Goal: Task Accomplishment & Management: Complete application form

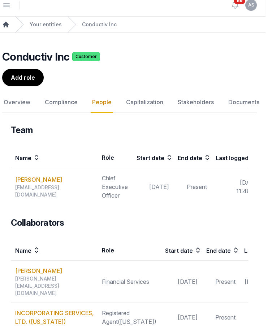
click at [7, 22] on icon "Breadcrumb" at bounding box center [5, 24] width 7 height 7
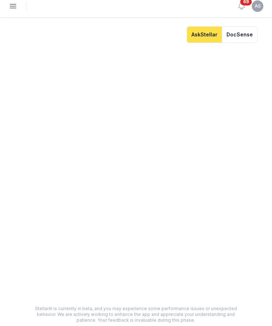
click at [14, 5] on icon "button" at bounding box center [13, 6] width 9 height 9
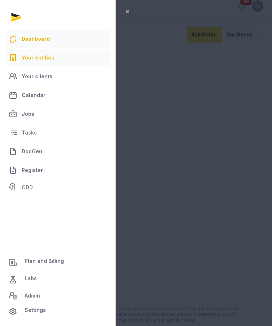
click at [28, 54] on link "Your entities" at bounding box center [58, 57] width 104 height 17
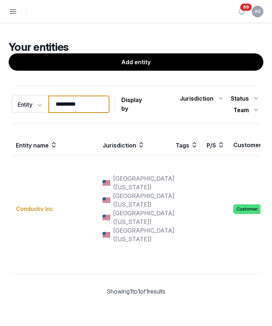
click at [66, 102] on input "*********" at bounding box center [78, 104] width 61 height 17
drag, startPoint x: 89, startPoint y: 105, endPoint x: 51, endPoint y: 105, distance: 39.0
click at [51, 105] on input "*********" at bounding box center [78, 104] width 61 height 17
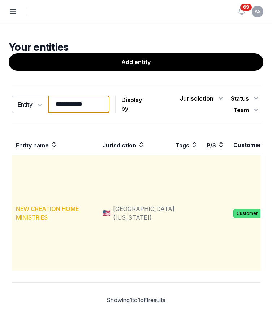
type input "**********"
click at [27, 206] on link "NEW CREATION HOME MINISTRIES" at bounding box center [47, 213] width 63 height 16
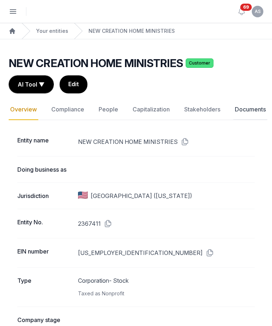
click at [246, 114] on link "Documents" at bounding box center [250, 109] width 34 height 21
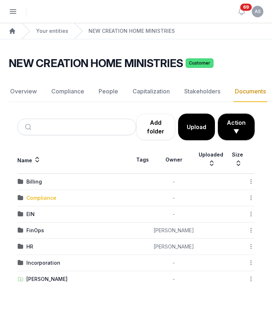
click at [46, 195] on div "Compliance" at bounding box center [41, 197] width 30 height 7
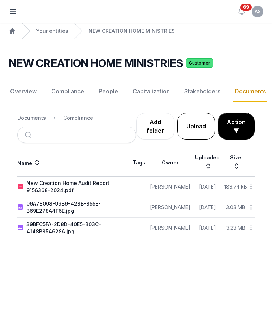
click at [203, 128] on button "Upload" at bounding box center [196, 126] width 38 height 27
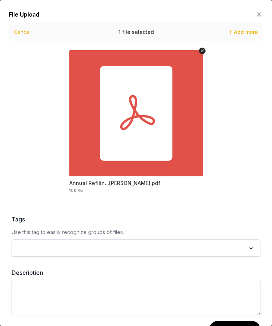
scroll to position [27, 0]
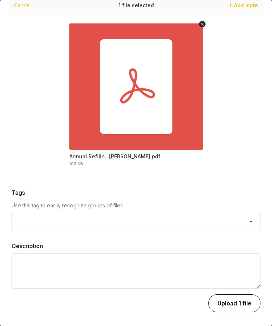
click at [231, 303] on button "Upload 1 file" at bounding box center [234, 303] width 52 height 18
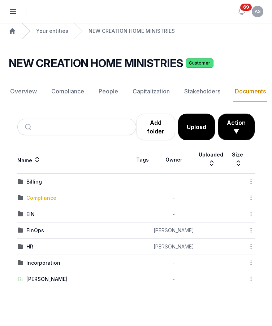
click at [43, 201] on div "Compliance" at bounding box center [41, 197] width 30 height 7
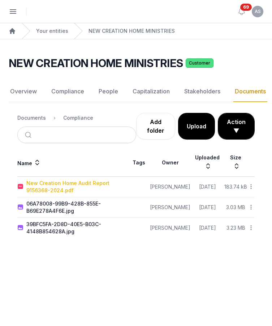
click at [87, 185] on div "New Creation Home Audit Report 9156368-2024.pdf" at bounding box center [76, 187] width 101 height 14
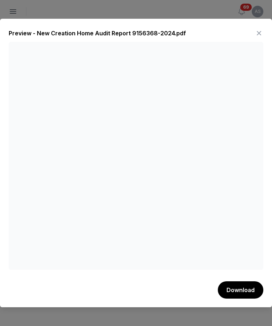
click at [260, 30] on icon at bounding box center [258, 33] width 9 height 12
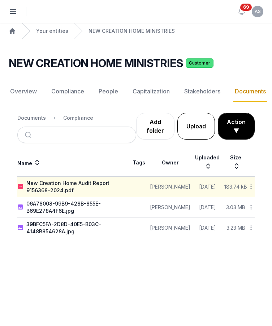
click at [196, 128] on button "Upload" at bounding box center [196, 126] width 38 height 27
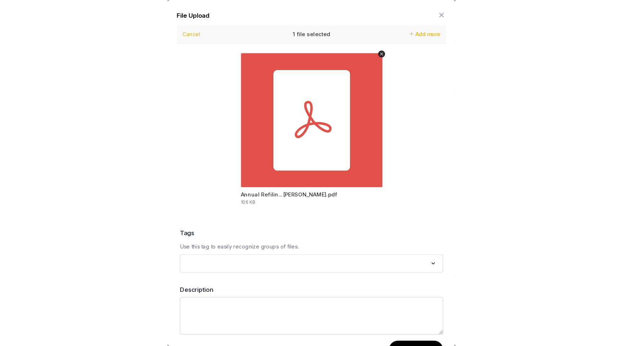
scroll to position [27, 0]
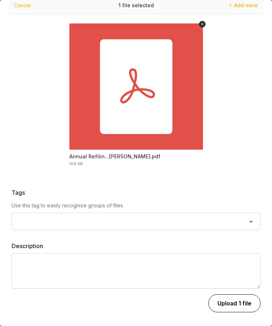
click at [222, 304] on button "Upload 1 file" at bounding box center [234, 303] width 52 height 18
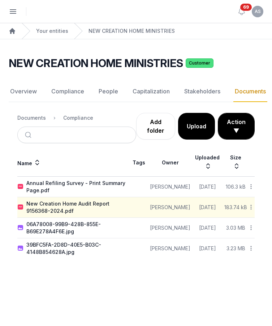
click at [119, 272] on main "NEW CREATION HOME MINISTRIES Customer Documents Overview Compliance People Capi…" at bounding box center [136, 156] width 272 height 234
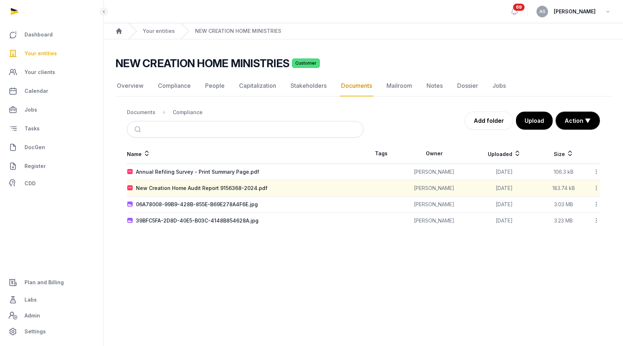
click at [58, 53] on link "Your entities" at bounding box center [52, 53] width 92 height 17
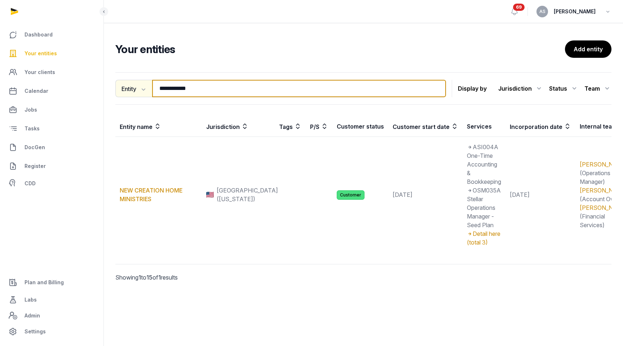
drag, startPoint x: 206, startPoint y: 88, endPoint x: 125, endPoint y: 87, distance: 80.5
click at [125, 87] on div "**********" at bounding box center [280, 88] width 331 height 17
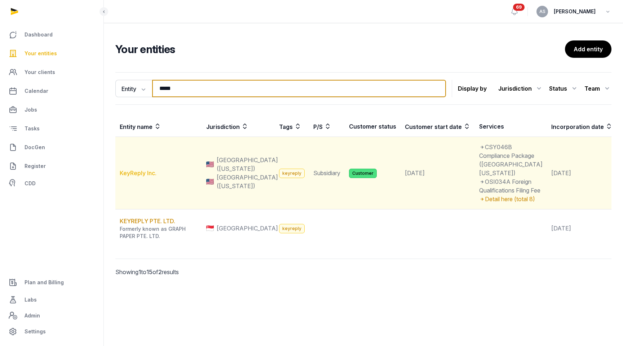
type input "*****"
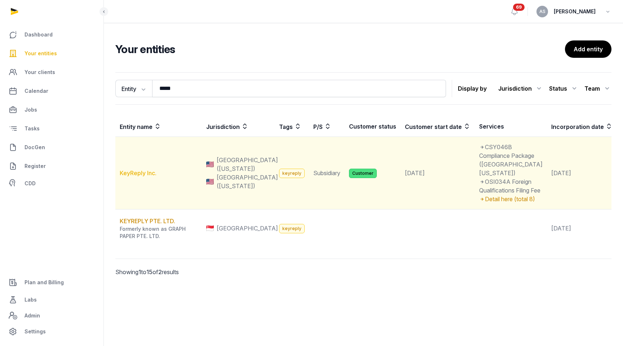
click at [146, 176] on link "KeyReply Inc." at bounding box center [138, 172] width 37 height 7
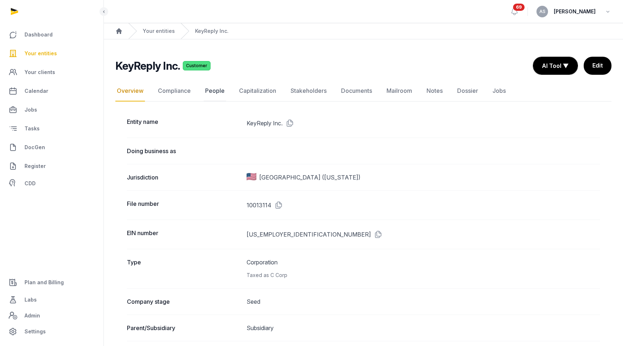
click at [218, 85] on link "People" at bounding box center [215, 90] width 22 height 21
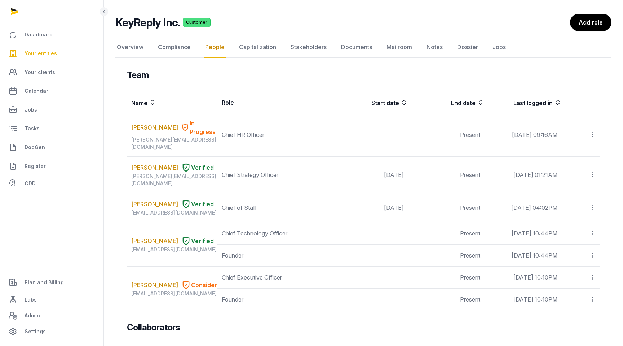
scroll to position [47, 0]
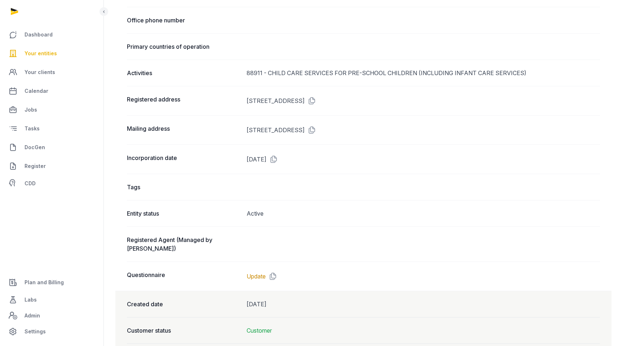
click at [54, 52] on span "Your entities" at bounding box center [41, 53] width 32 height 9
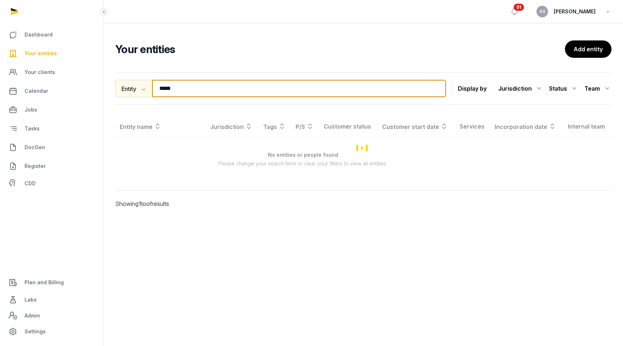
drag, startPoint x: 224, startPoint y: 90, endPoint x: 137, endPoint y: 90, distance: 86.6
click at [137, 90] on div "Entity Entity People Tags Services ***** Search" at bounding box center [280, 88] width 331 height 17
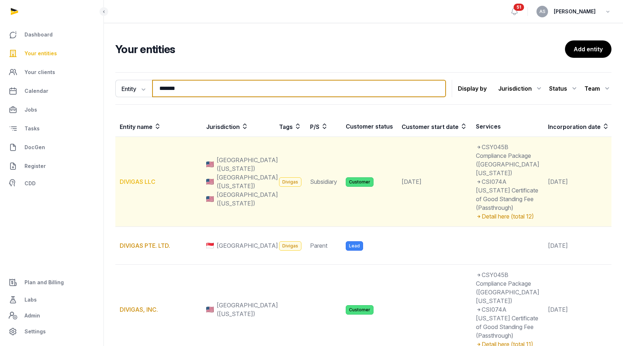
type input "*******"
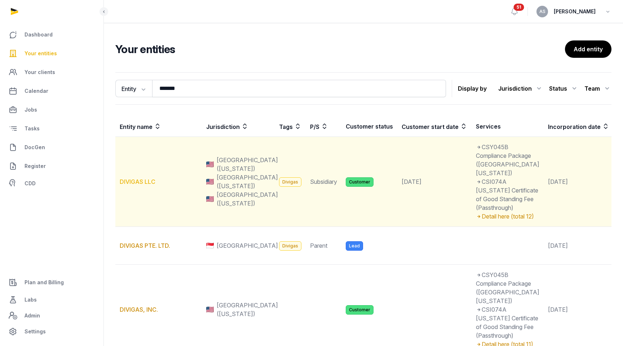
click at [133, 185] on link "DIVIGAS LLC" at bounding box center [138, 181] width 36 height 7
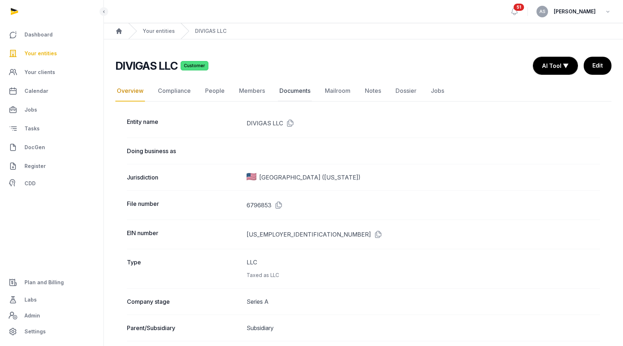
click at [293, 92] on link "Documents" at bounding box center [295, 90] width 34 height 21
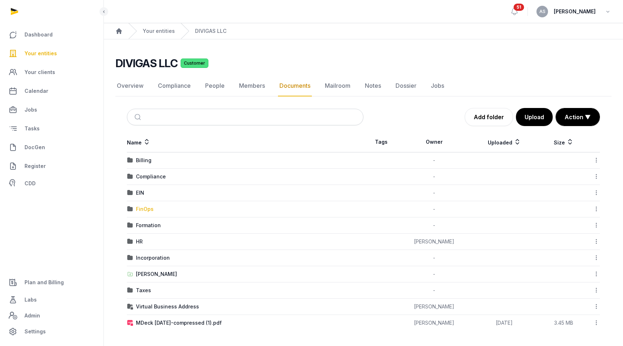
click at [140, 209] on div "FinOps" at bounding box center [145, 208] width 18 height 7
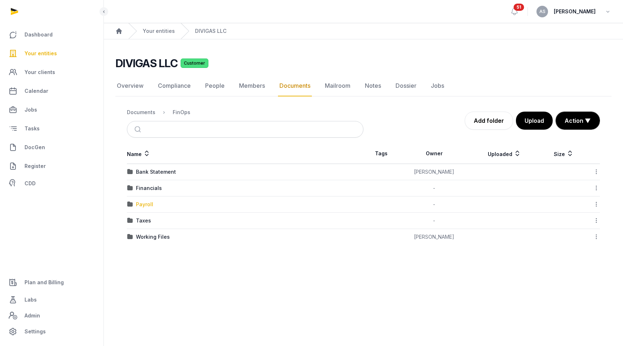
click at [142, 205] on div "Payroll" at bounding box center [144, 204] width 17 height 7
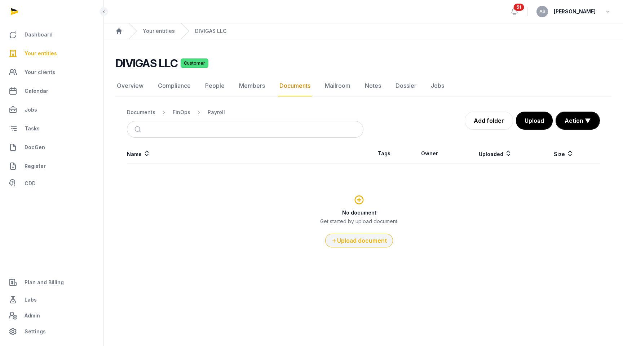
click at [347, 239] on button "Upload document" at bounding box center [359, 240] width 68 height 14
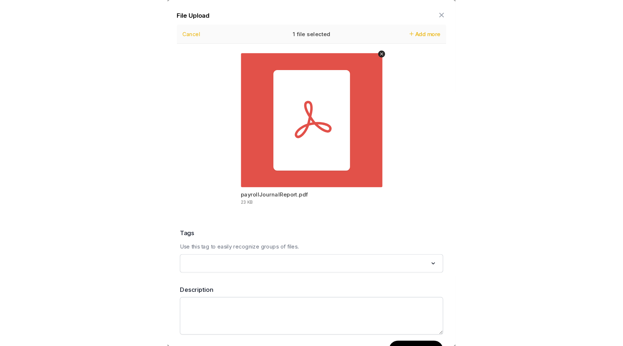
scroll to position [27, 0]
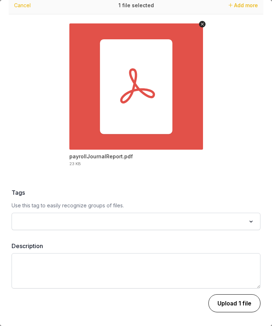
click at [236, 302] on button "Upload 1 file" at bounding box center [234, 303] width 52 height 18
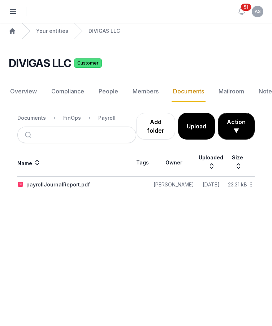
click at [253, 185] on icon at bounding box center [250, 185] width 6 height 8
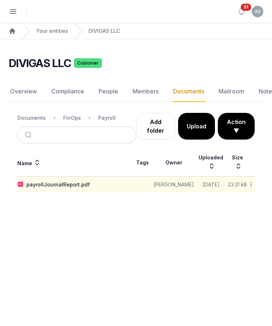
click at [251, 184] on icon at bounding box center [250, 185] width 6 height 8
click at [250, 183] on icon at bounding box center [250, 185] width 6 height 8
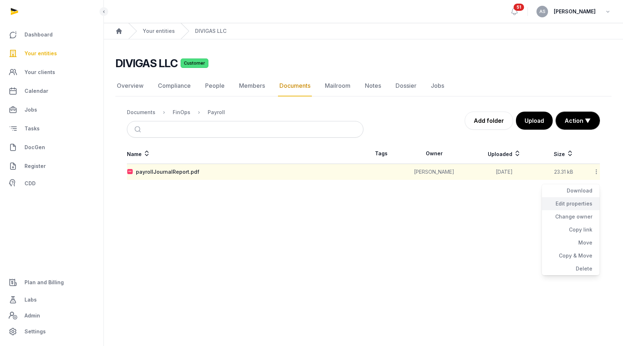
click at [582, 210] on div "Edit properties" at bounding box center [571, 216] width 58 height 13
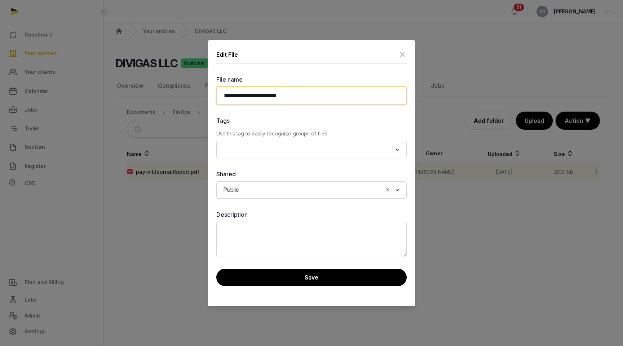
click at [225, 95] on input "**********" at bounding box center [311, 96] width 190 height 18
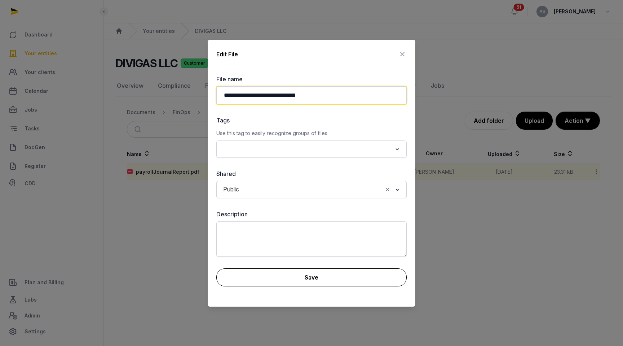
type input "**********"
click at [323, 272] on button "Save" at bounding box center [311, 277] width 190 height 18
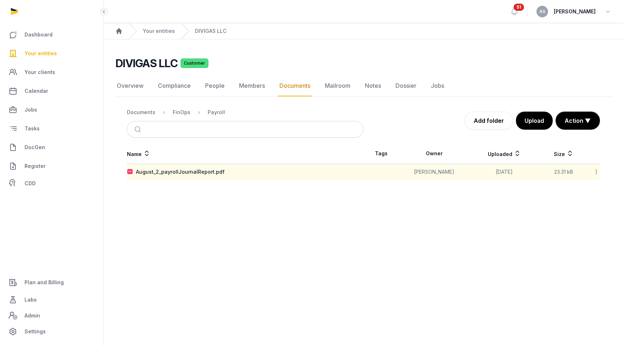
click at [597, 170] on icon at bounding box center [596, 172] width 6 height 8
click at [377, 227] on main "Open sidebar 51 AS Anna Santos Home Your entities DIVIGAS LLC DIVIGAS LLC Custo…" at bounding box center [311, 173] width 623 height 346
click at [212, 81] on link "People" at bounding box center [215, 85] width 22 height 21
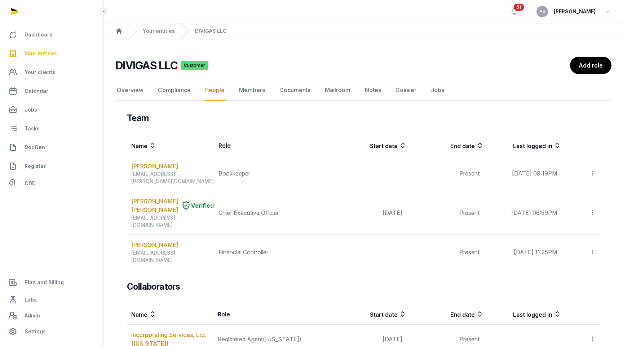
click at [594, 58] on link "Add role" at bounding box center [591, 66] width 42 height 18
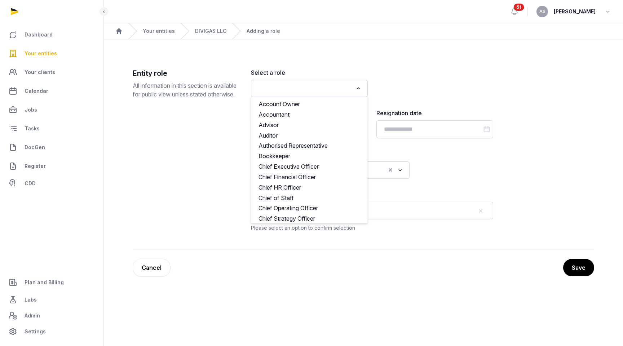
click at [302, 89] on input "Search for option" at bounding box center [304, 88] width 98 height 10
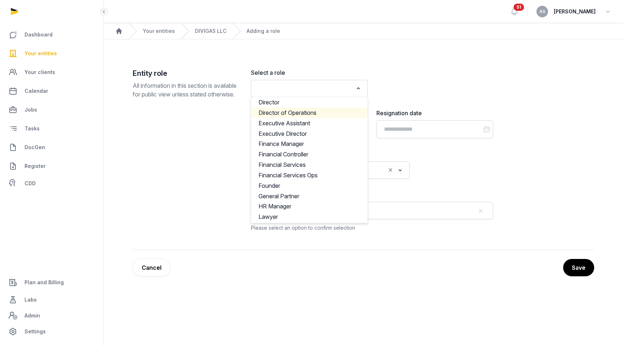
scroll to position [137, 0]
click at [316, 139] on li "Finance Manager" at bounding box center [309, 143] width 116 height 10
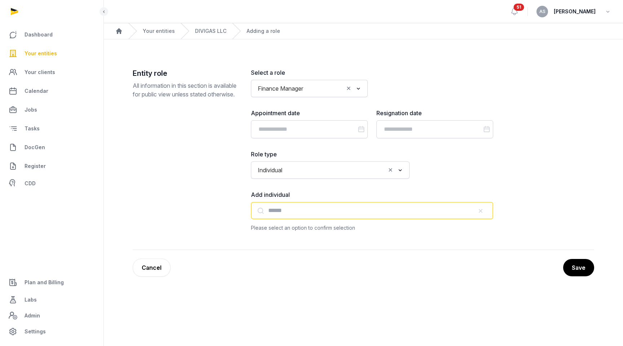
click at [314, 211] on input "text" at bounding box center [372, 210] width 242 height 17
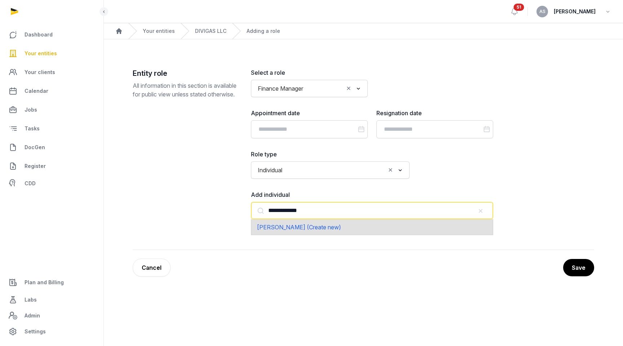
click at [341, 225] on div "Teresa Turner (Create new)" at bounding box center [372, 227] width 242 height 16
type input "**********"
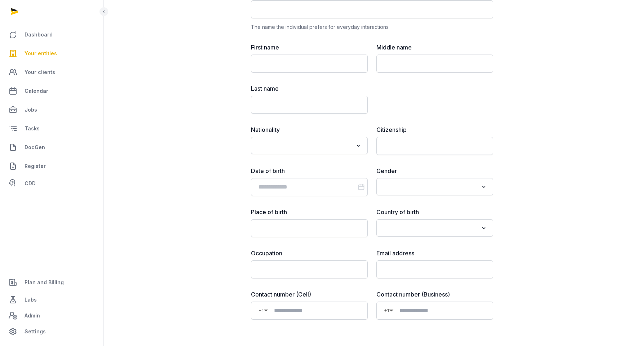
scroll to position [316, 0]
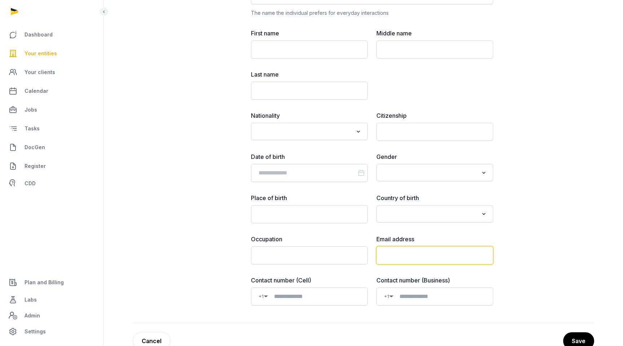
click at [398, 255] on input "email" at bounding box center [435, 255] width 117 height 18
paste input "**********"
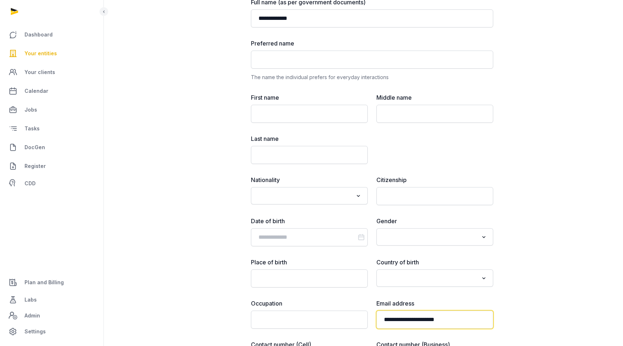
scroll to position [240, 0]
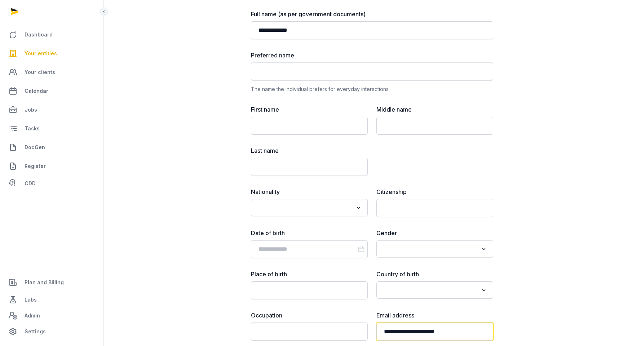
type input "**********"
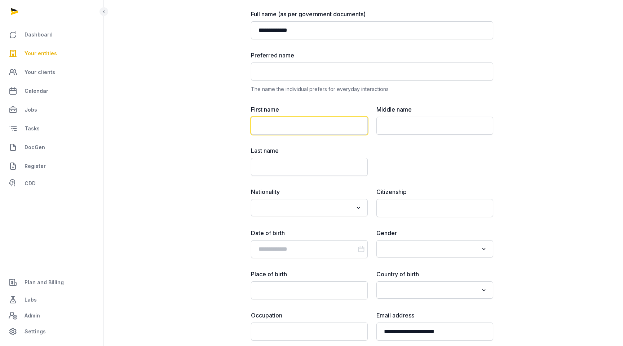
click at [315, 123] on input "text" at bounding box center [309, 126] width 117 height 18
type input "******"
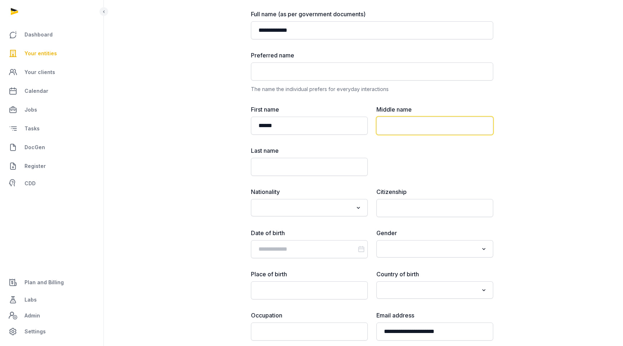
click at [438, 130] on input "text" at bounding box center [435, 126] width 117 height 18
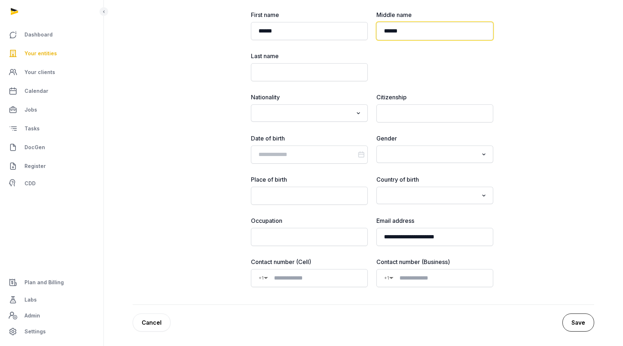
type input "******"
click at [578, 318] on button "Save" at bounding box center [579, 322] width 32 height 18
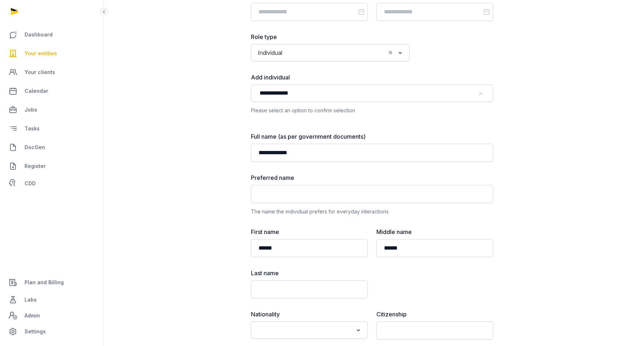
scroll to position [0, 0]
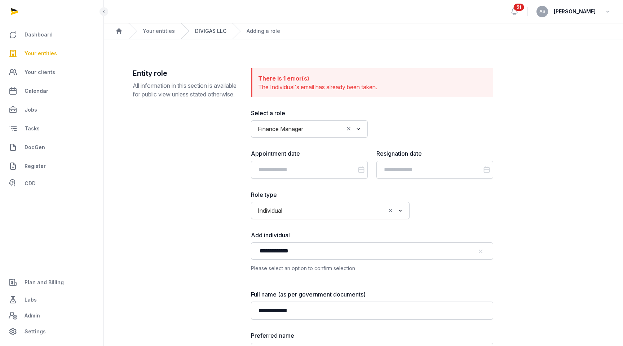
click at [214, 30] on link "DIVIGAS LLC" at bounding box center [210, 30] width 31 height 7
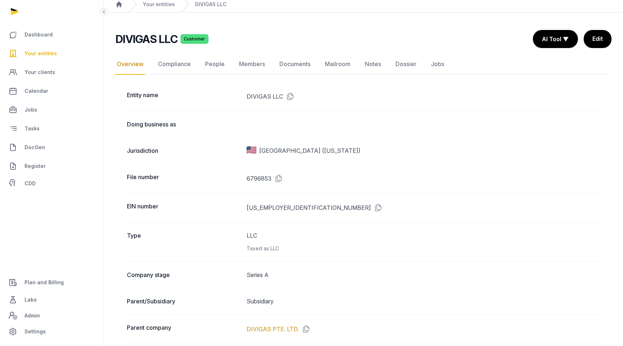
scroll to position [27, 0]
click at [290, 65] on link "Documents" at bounding box center [295, 63] width 34 height 21
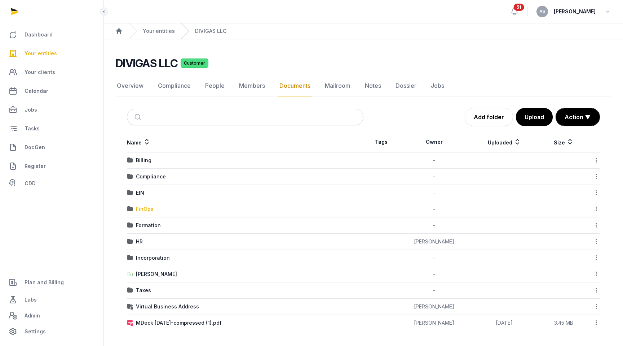
click at [150, 207] on div "FinOps" at bounding box center [145, 208] width 18 height 7
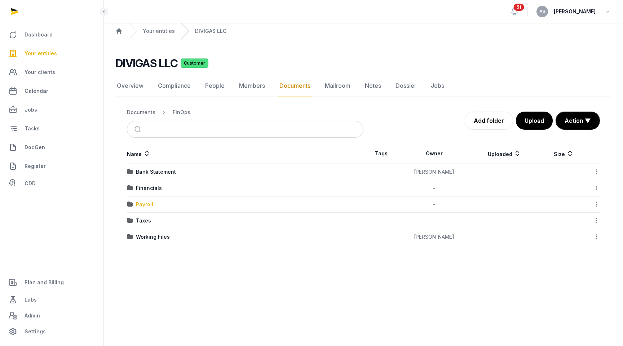
click at [146, 203] on div "Payroll" at bounding box center [144, 204] width 17 height 7
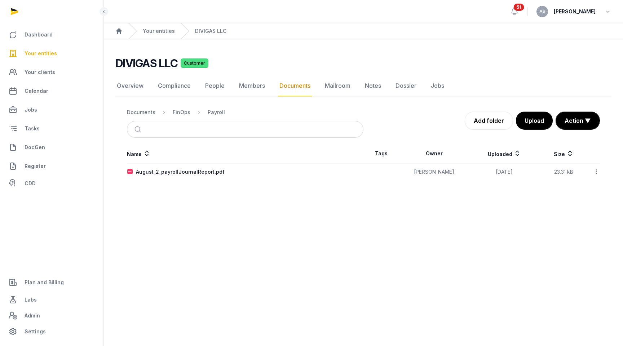
click at [597, 170] on icon at bounding box center [596, 172] width 6 height 8
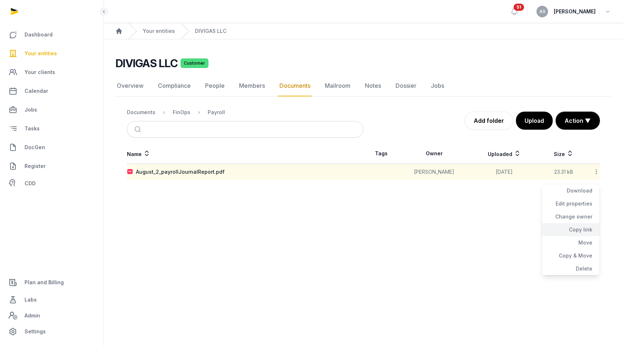
click at [581, 236] on div "Copy link" at bounding box center [571, 242] width 58 height 13
